Goal: Task Accomplishment & Management: Manage account settings

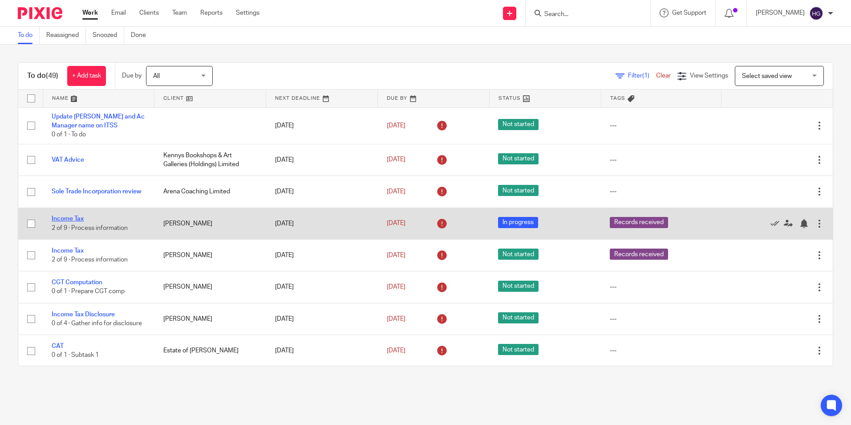
click at [70, 221] on link "Income Tax" at bounding box center [68, 218] width 32 height 6
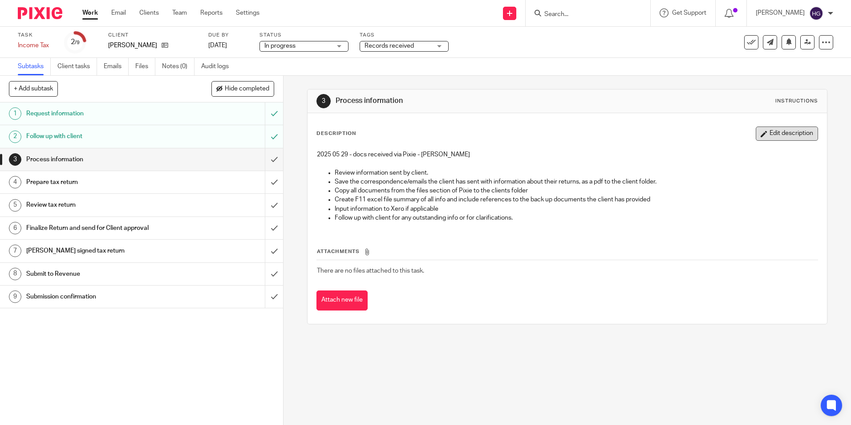
click at [780, 138] on button "Edit description" at bounding box center [787, 133] width 62 height 14
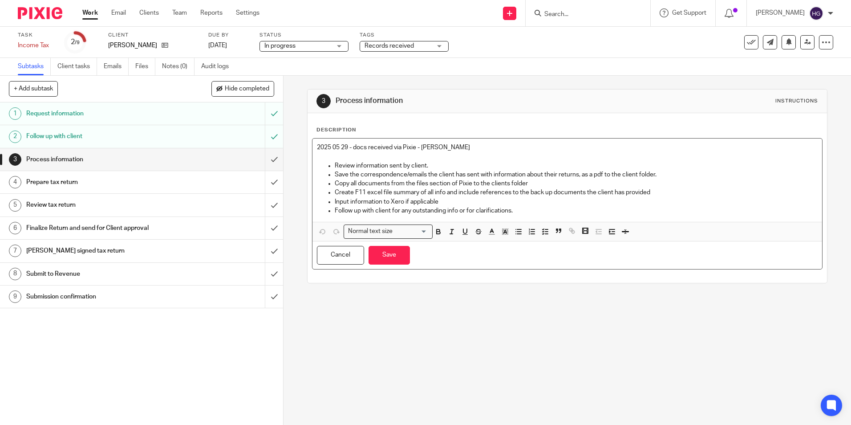
click at [479, 143] on p "2025 05 29 - docs received via Pixie - Helen" at bounding box center [567, 147] width 500 height 9
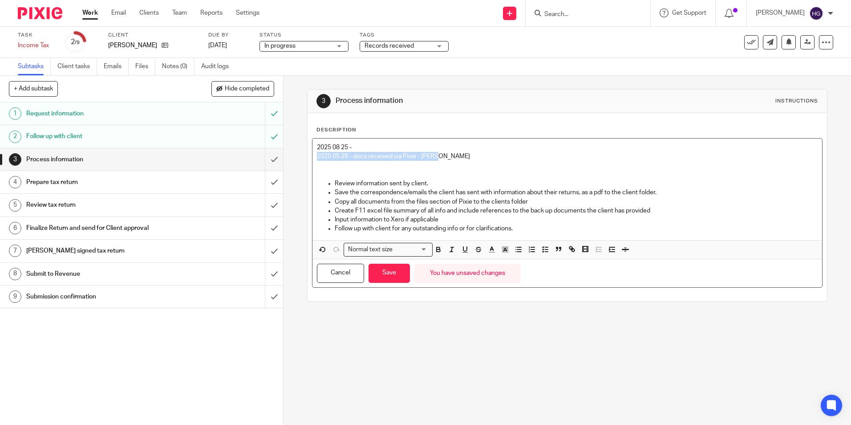
drag, startPoint x: 440, startPoint y: 156, endPoint x: 292, endPoint y: 160, distance: 147.9
click at [292, 160] on div "3 Process information Instructions Description 2025 08 25 - 2025 05 29 - docs r…" at bounding box center [568, 250] width 568 height 349
drag, startPoint x: 441, startPoint y: 167, endPoint x: 390, endPoint y: 155, distance: 52.6
click at [440, 166] on p at bounding box center [567, 165] width 500 height 9
drag, startPoint x: 375, startPoint y: 145, endPoint x: 369, endPoint y: 147, distance: 5.6
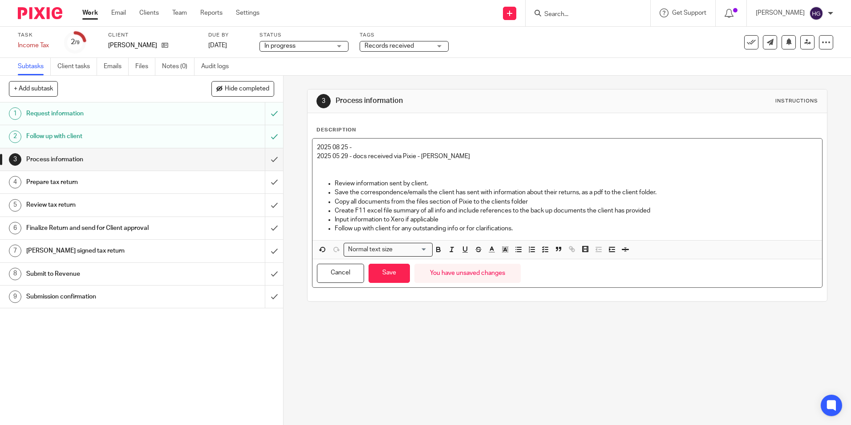
click at [373, 145] on p "2025 08 25 -" at bounding box center [567, 147] width 500 height 9
click at [382, 278] on button "Save" at bounding box center [389, 273] width 41 height 19
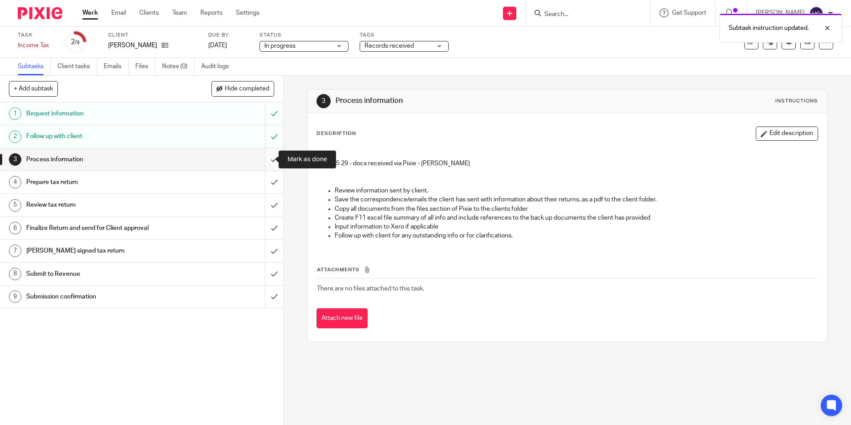
click at [268, 158] on input "submit" at bounding box center [141, 159] width 283 height 22
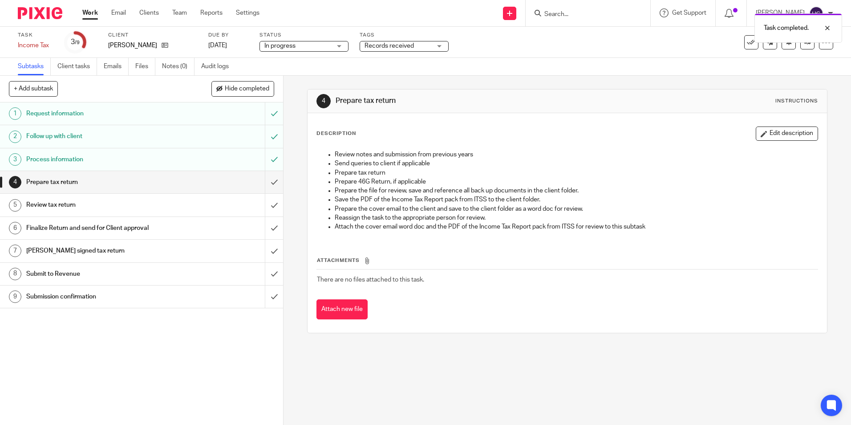
click at [189, 178] on div "Prepare tax return" at bounding box center [141, 181] width 230 height 13
click at [264, 184] on input "submit" at bounding box center [141, 182] width 283 height 22
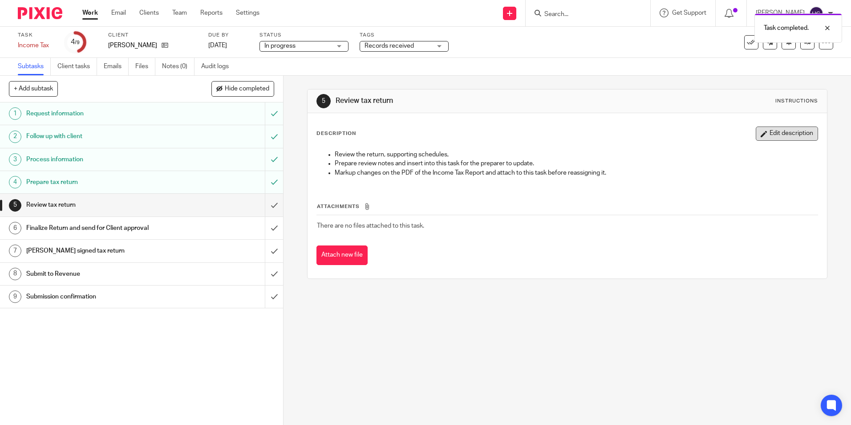
click at [769, 135] on button "Edit description" at bounding box center [787, 133] width 62 height 14
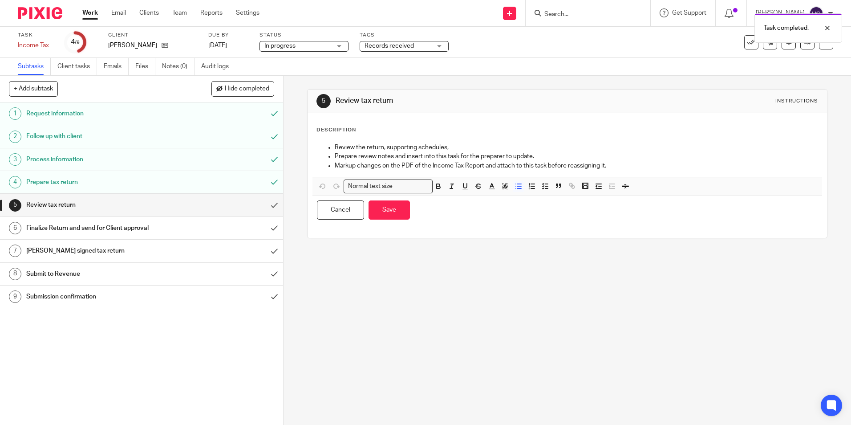
click at [335, 148] on p "Review the return, supporting schedules," at bounding box center [576, 147] width 483 height 9
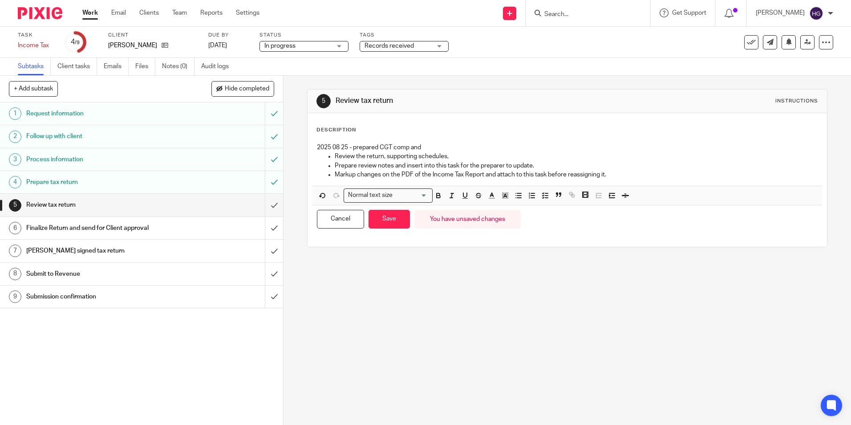
click at [455, 311] on div "5 Review tax return Instructions Description 2025 08 25 - prepared CGT comp and…" at bounding box center [568, 250] width 568 height 349
click at [425, 149] on p "2025 08 25 - prepared CGT comp and" at bounding box center [567, 147] width 500 height 9
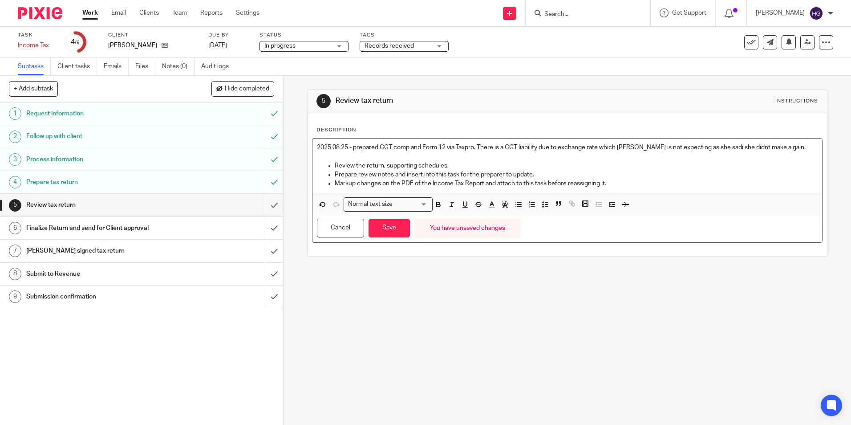
click at [705, 147] on p "2025 08 25 - prepared CGT comp and Form 12 via Taxpro. There is a CGT liability…" at bounding box center [567, 147] width 500 height 9
click at [788, 142] on div "2025 08 25 - prepared CGT comp and Form 12 via Taxpro. There is a CGT liability…" at bounding box center [567, 166] width 509 height 56
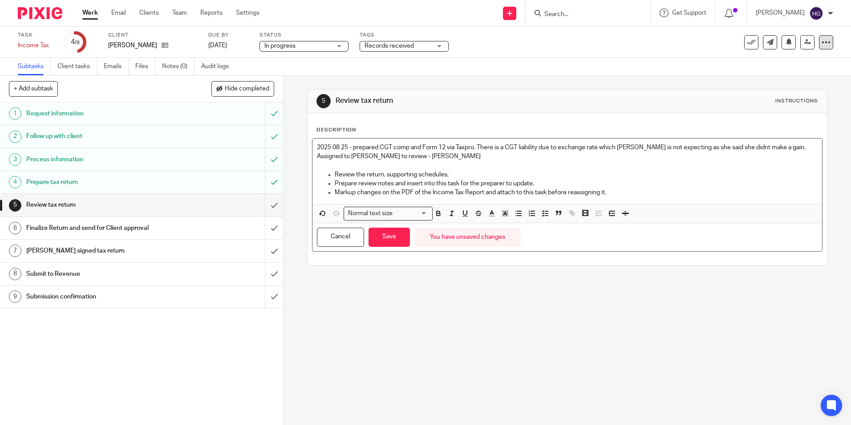
click at [822, 41] on icon at bounding box center [826, 42] width 9 height 9
click at [788, 77] on link "Advanced task editor" at bounding box center [792, 78] width 59 height 6
click at [399, 233] on button "Save" at bounding box center [389, 236] width 41 height 19
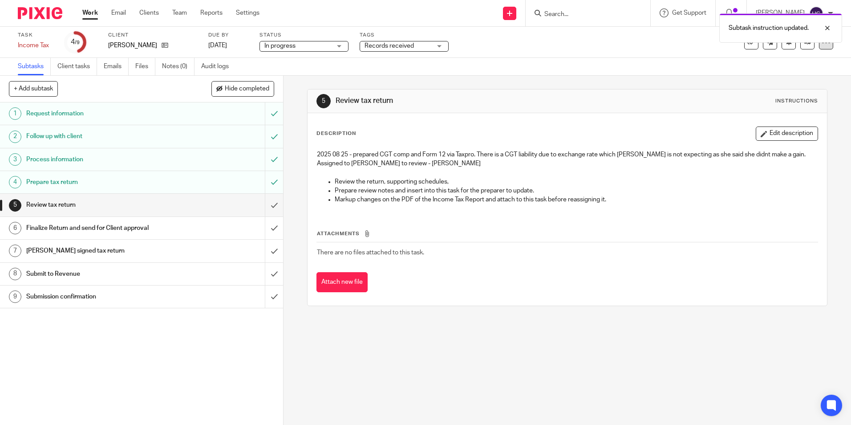
click at [819, 48] on div at bounding box center [826, 42] width 14 height 14
click at [781, 73] on li "Advanced task editor" at bounding box center [785, 78] width 71 height 13
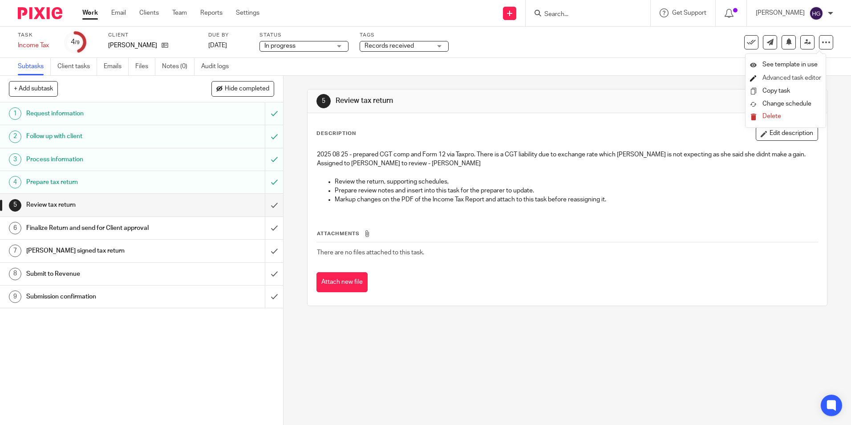
click at [772, 76] on link "Advanced task editor" at bounding box center [792, 78] width 59 height 6
click at [822, 45] on icon at bounding box center [826, 42] width 9 height 9
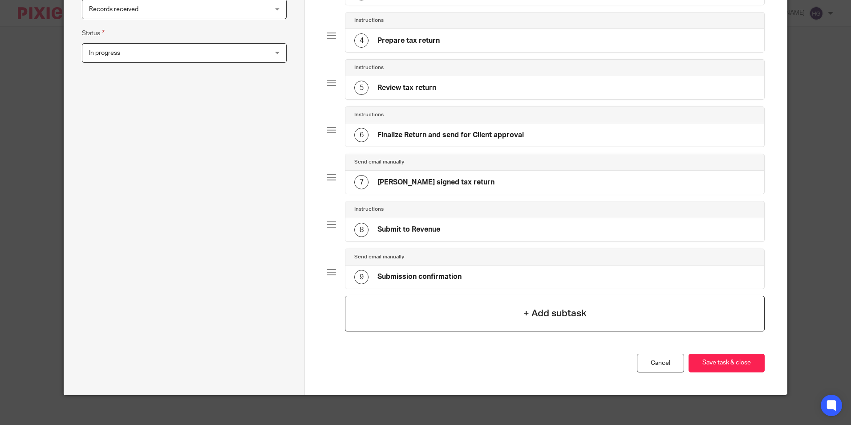
scroll to position [239, 0]
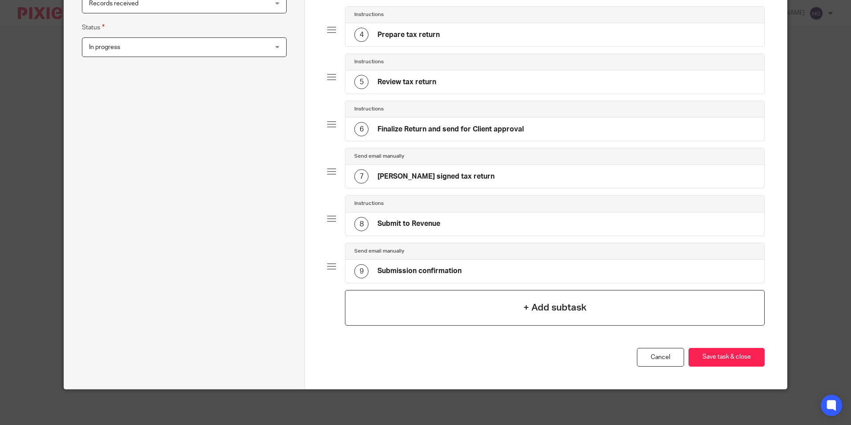
click at [581, 290] on div "+ Add subtask" at bounding box center [554, 308] width 419 height 36
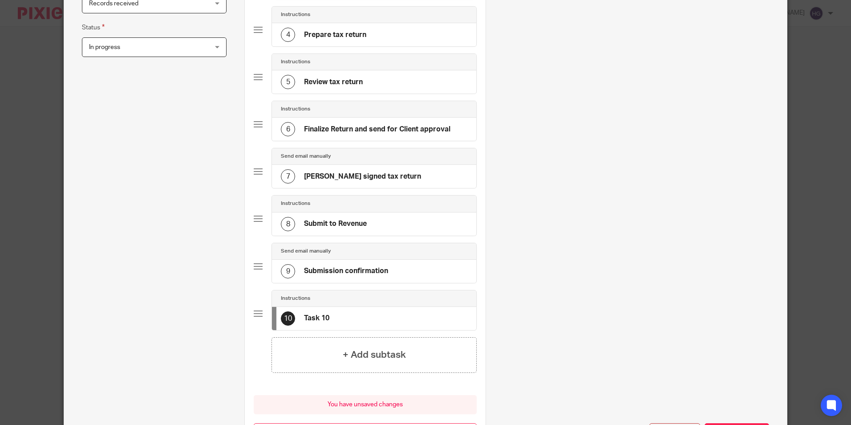
scroll to position [0, 0]
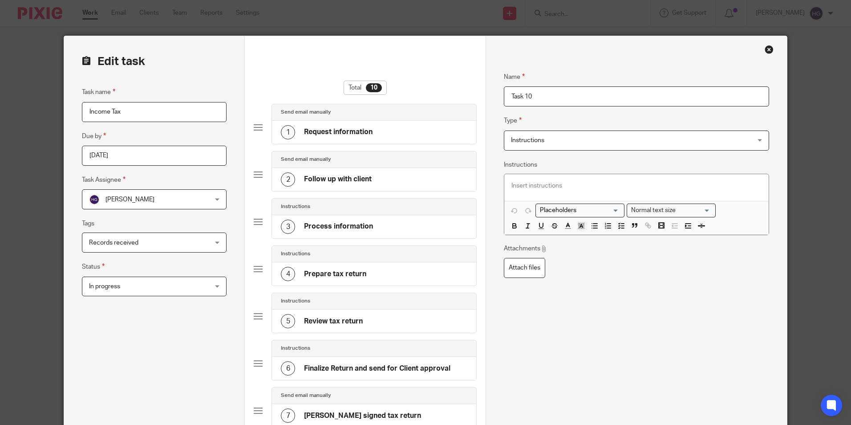
click at [572, 141] on span "Instructions" at bounding box center [614, 140] width 206 height 19
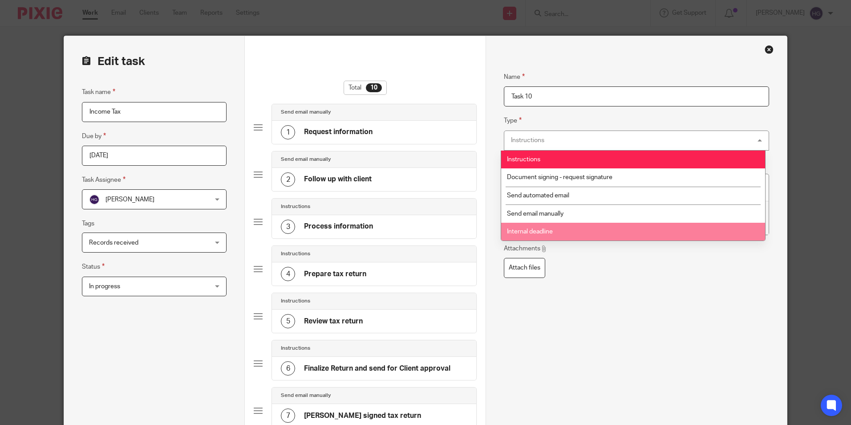
click at [557, 227] on li "Internal deadline" at bounding box center [633, 232] width 264 height 18
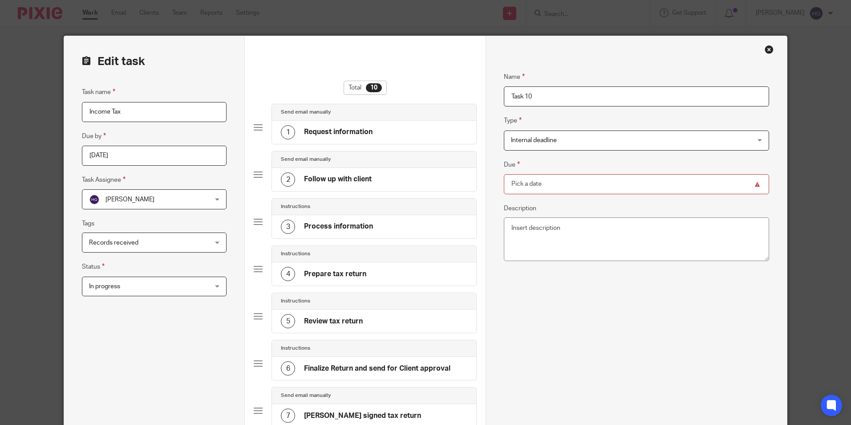
click at [553, 100] on input "Task 10" at bounding box center [636, 96] width 265 height 20
drag, startPoint x: 481, startPoint y: 97, endPoint x: 378, endPoint y: 89, distance: 103.6
click at [378, 89] on form "Edit task Task name Income Tax Due by 2025-06-13 Task Assignee Helen Gaffney He…" at bounding box center [425, 362] width 723 height 653
type input "Review"
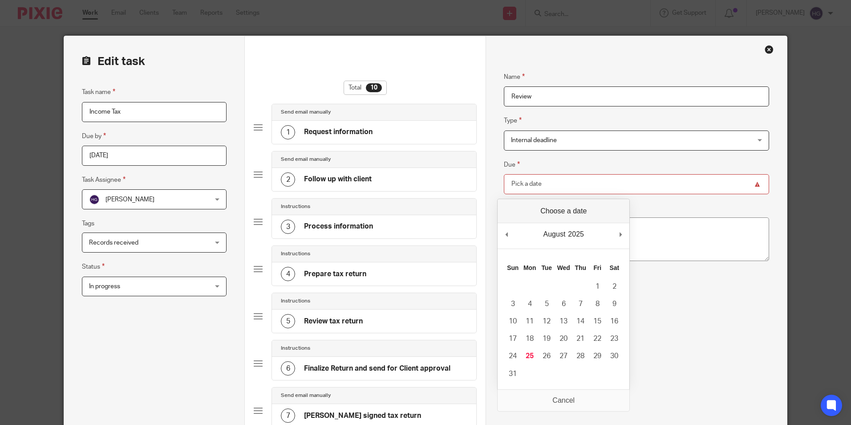
click at [536, 185] on input "Due" at bounding box center [636, 184] width 265 height 20
type input "2025-08-27"
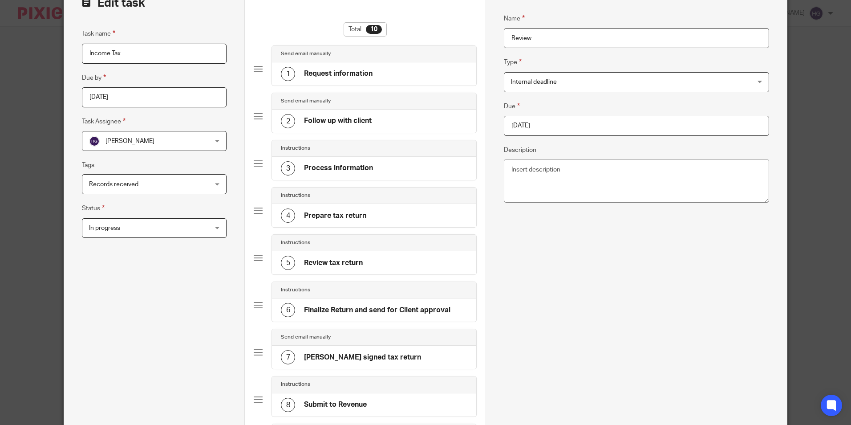
scroll to position [223, 0]
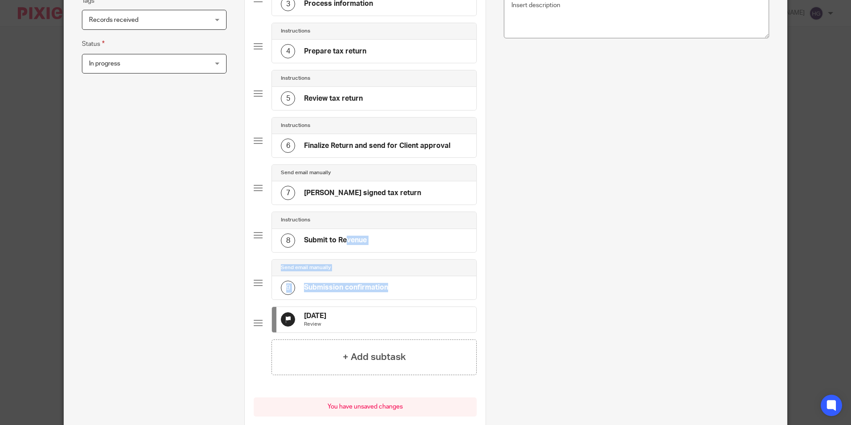
drag, startPoint x: 286, startPoint y: 326, endPoint x: 307, endPoint y: 243, distance: 85.8
click at [307, 243] on div "Send email manually 1 Request information Send email manually 2 Follow up with …" at bounding box center [365, 110] width 223 height 458
click at [257, 327] on div at bounding box center [258, 322] width 9 height 9
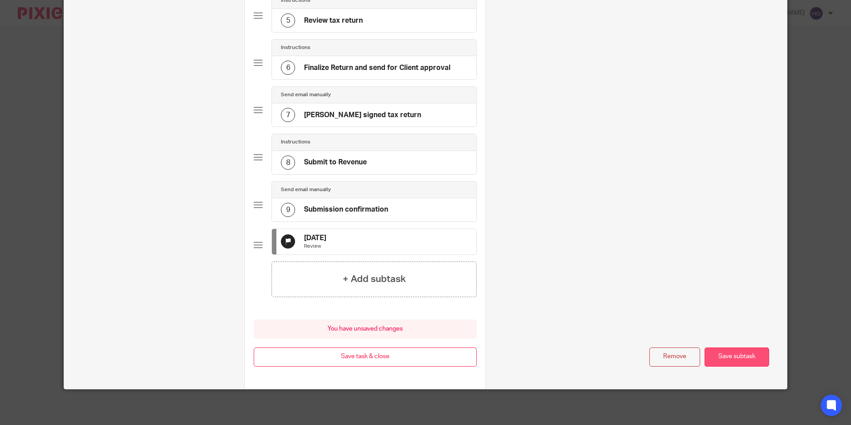
click at [721, 355] on button "Save subtask" at bounding box center [737, 356] width 65 height 19
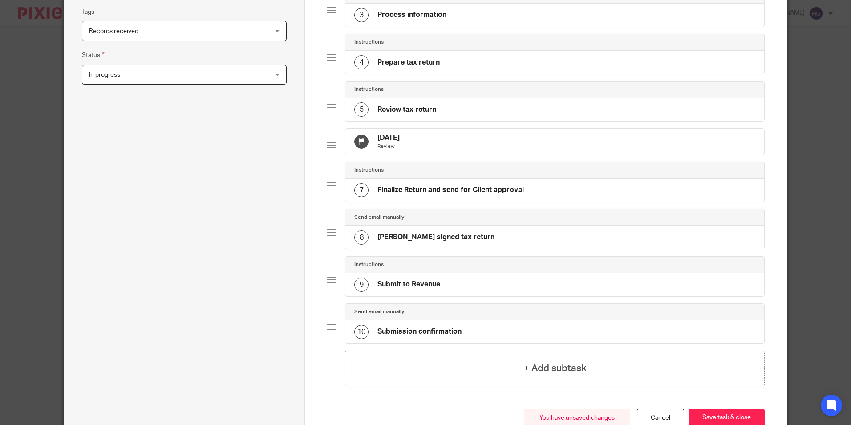
scroll to position [235, 0]
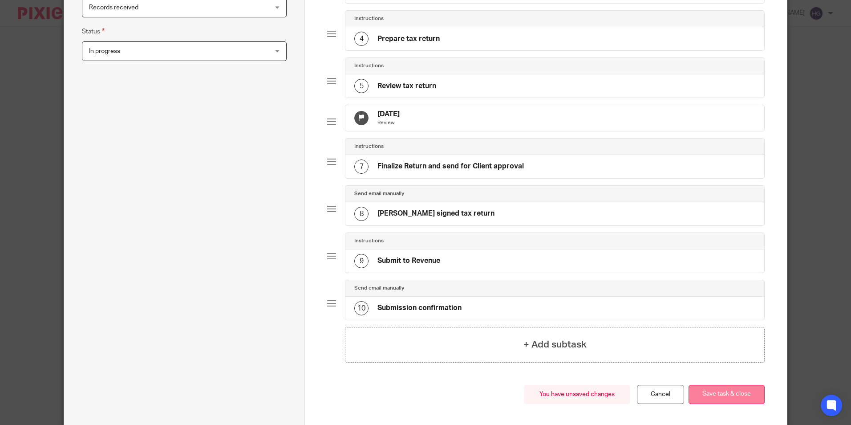
click at [737, 402] on button "Save task & close" at bounding box center [727, 394] width 76 height 19
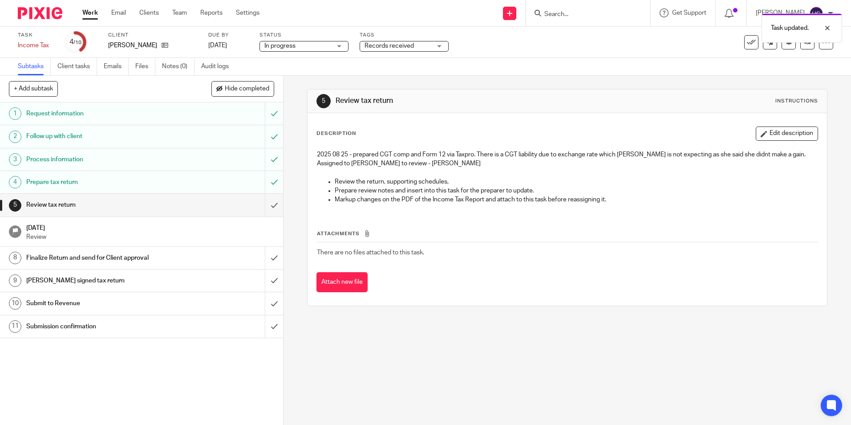
click at [399, 44] on span "Records received" at bounding box center [389, 46] width 49 height 6
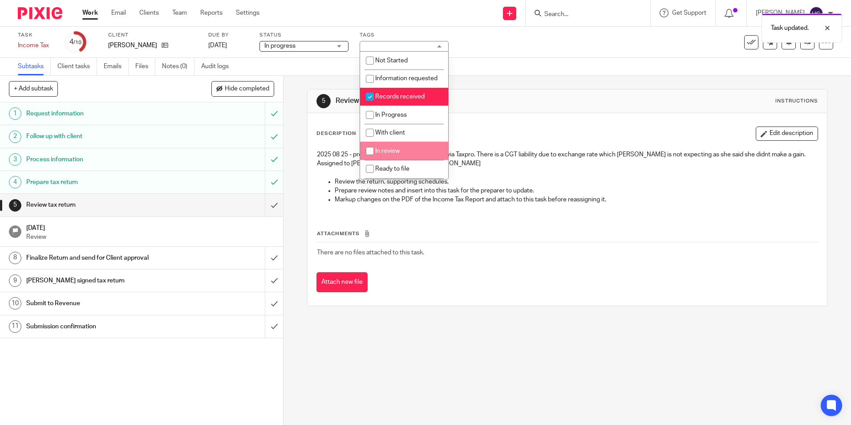
click at [364, 159] on input "checkbox" at bounding box center [369, 150] width 17 height 17
checkbox input "true"
click at [369, 104] on input "checkbox" at bounding box center [369, 96] width 17 height 17
checkbox input "false"
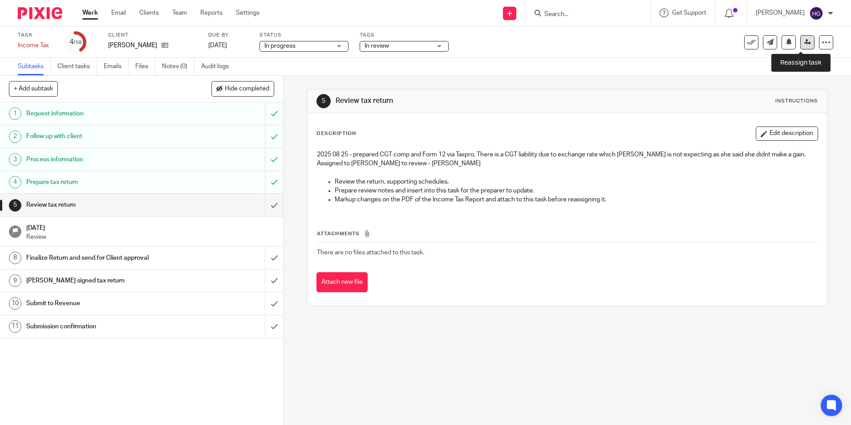
click at [804, 41] on icon at bounding box center [807, 42] width 7 height 7
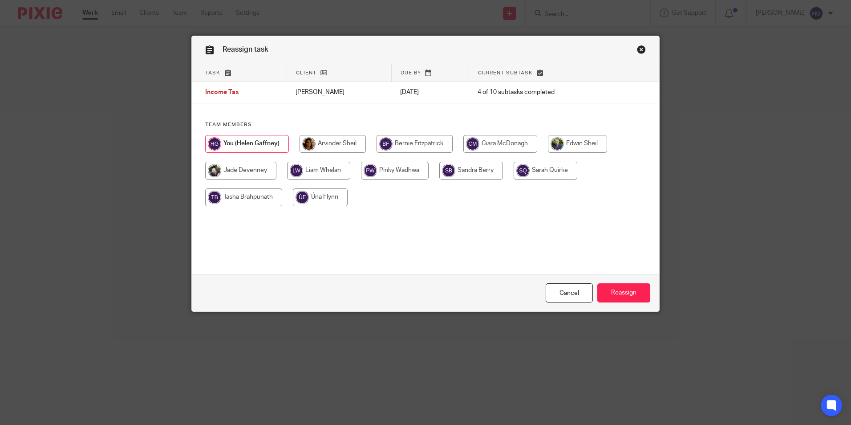
click at [347, 133] on div "Team members" at bounding box center [425, 168] width 467 height 94
click at [344, 146] on input "radio" at bounding box center [333, 144] width 66 height 18
radio input "true"
click at [623, 296] on input "Reassign" at bounding box center [623, 292] width 53 height 19
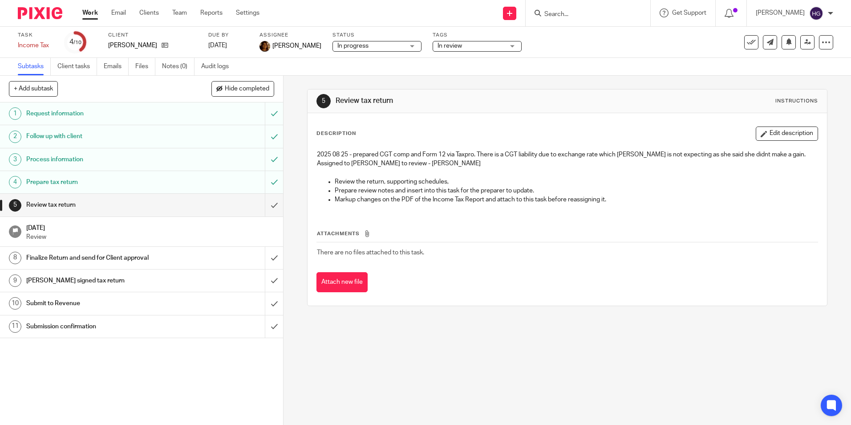
click at [88, 13] on link "Work" at bounding box center [90, 12] width 16 height 9
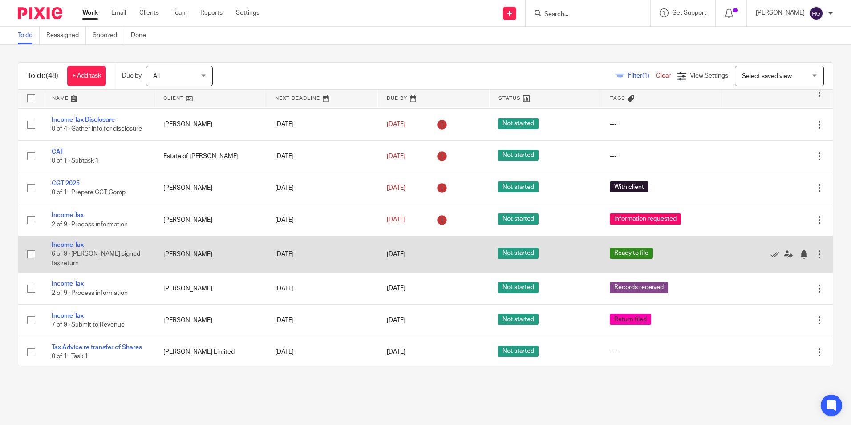
scroll to position [178, 0]
